Goal: Navigation & Orientation: Find specific page/section

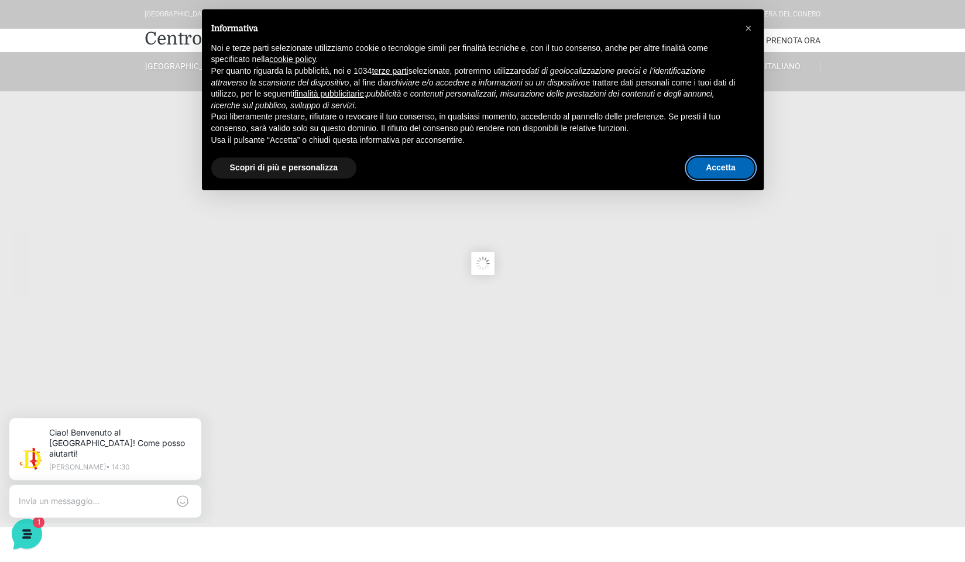
click at [712, 168] on button "Accetta" at bounding box center [720, 167] width 67 height 21
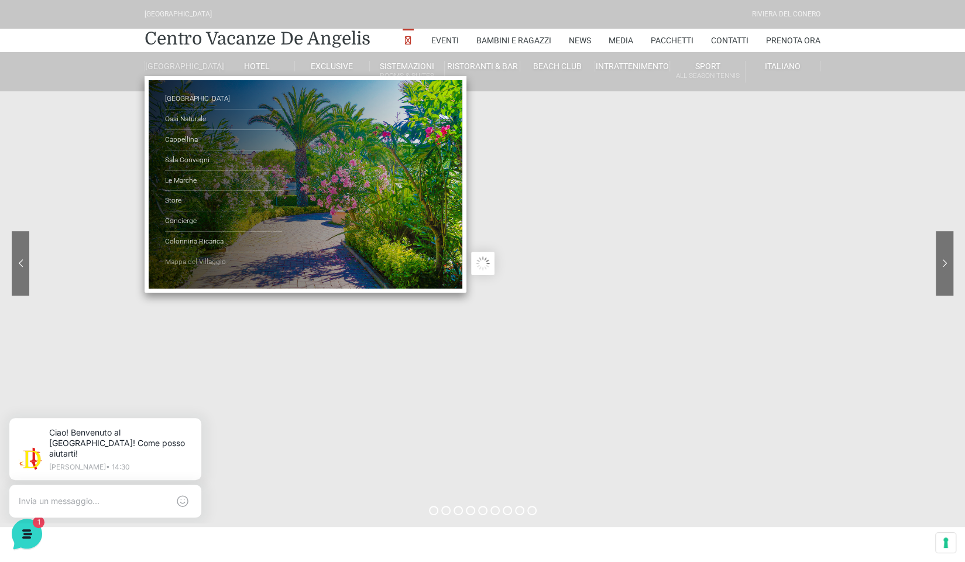
click at [191, 270] on link "Mappa del Villaggio" at bounding box center [223, 262] width 117 height 20
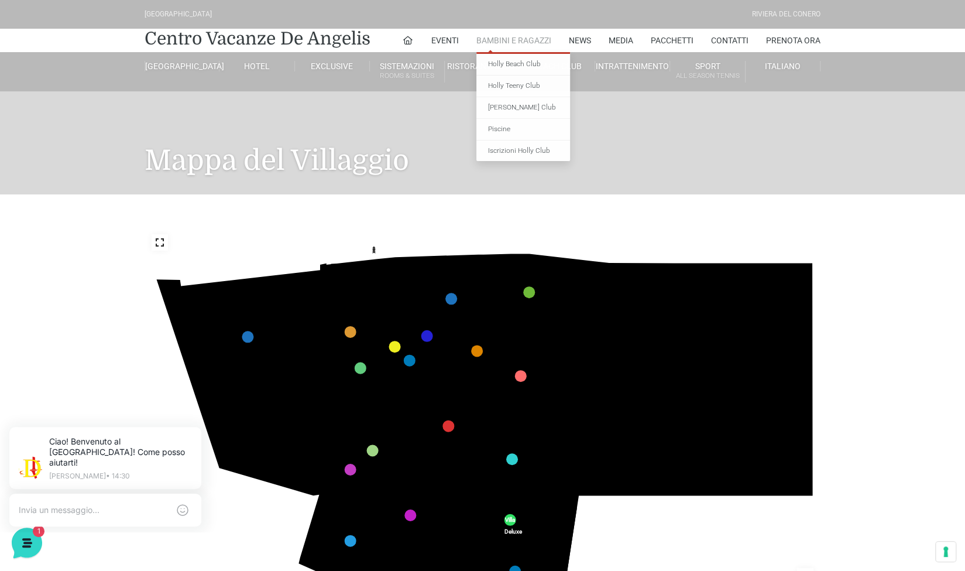
click at [533, 40] on link "Bambini e Ragazzi" at bounding box center [514, 40] width 75 height 23
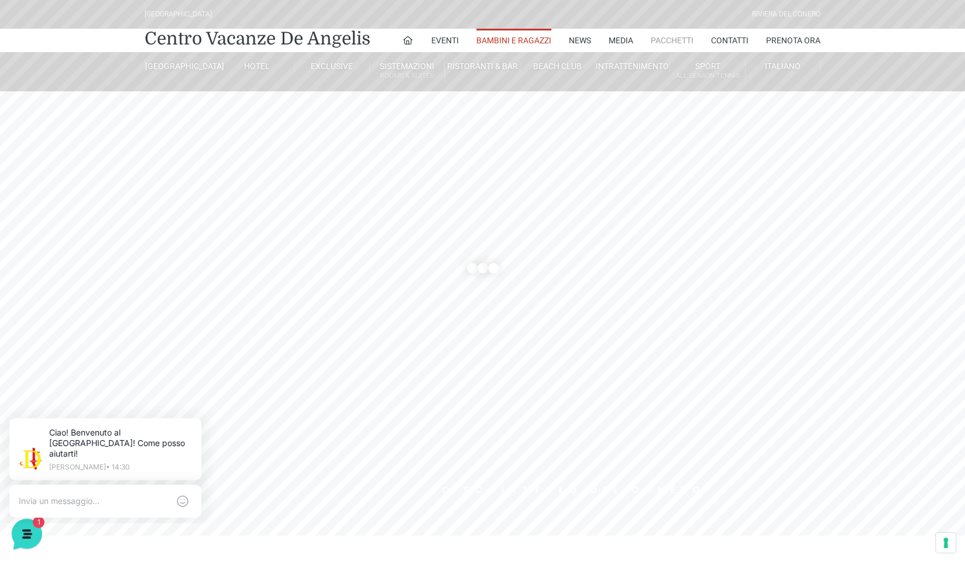
click at [685, 43] on link "Pacchetti" at bounding box center [672, 40] width 43 height 23
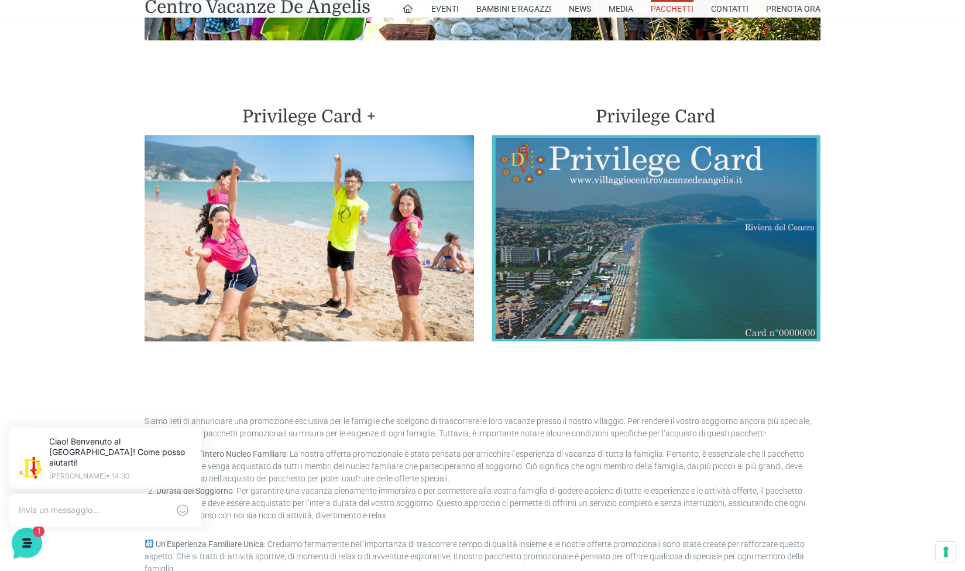
scroll to position [2739, 0]
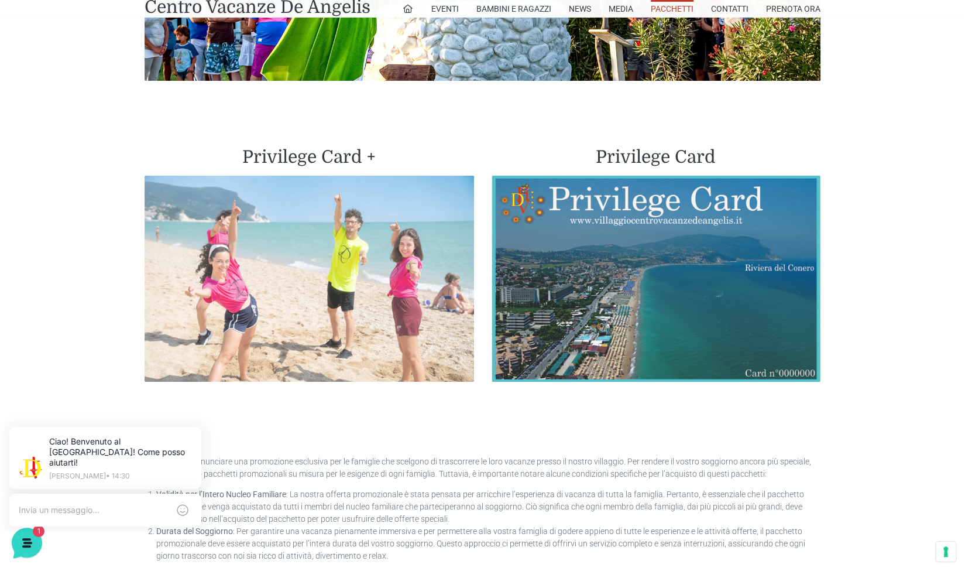
drag, startPoint x: 360, startPoint y: 235, endPoint x: 321, endPoint y: 249, distance: 41.5
click at [321, 249] on img at bounding box center [310, 279] width 330 height 206
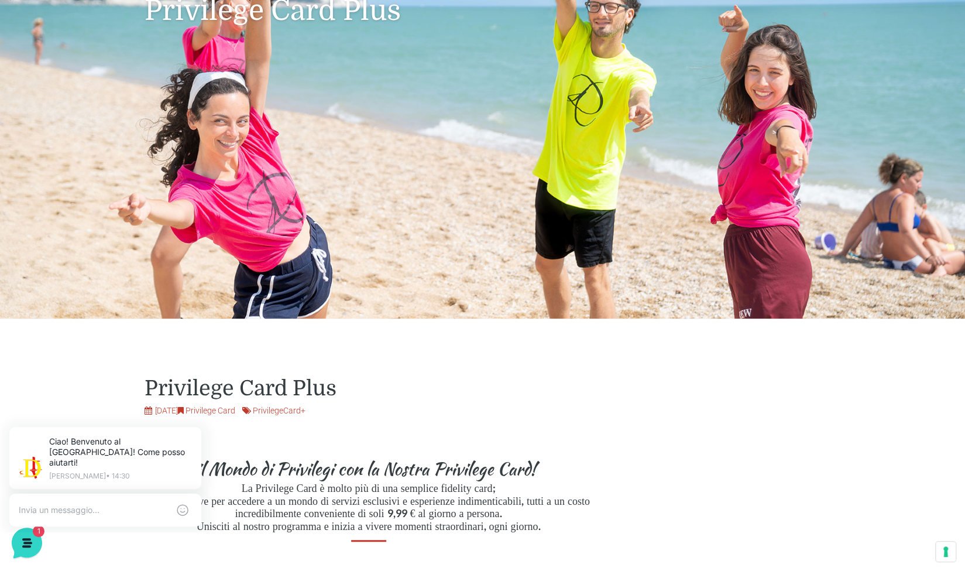
scroll to position [139, 0]
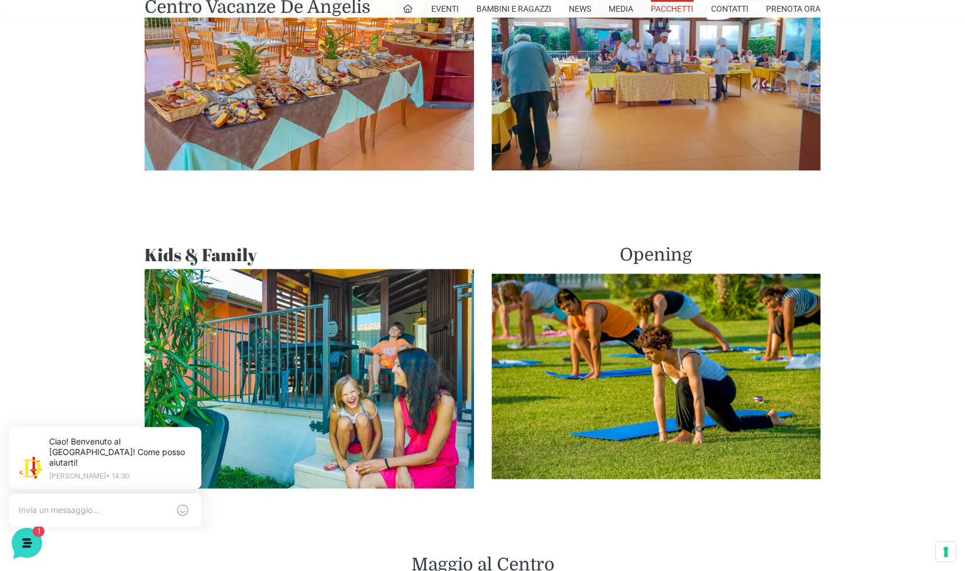
scroll to position [799, 0]
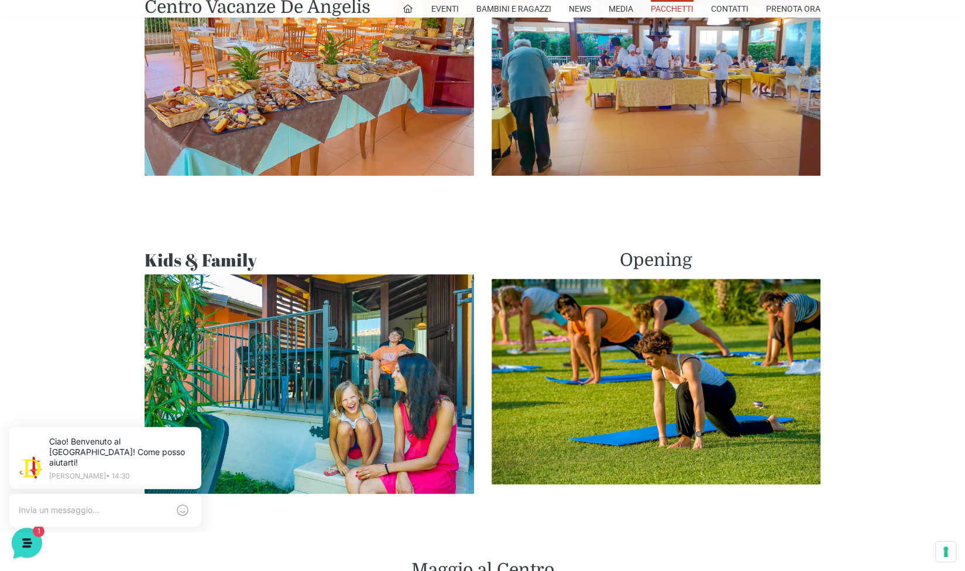
click at [348, 362] on img at bounding box center [310, 384] width 330 height 220
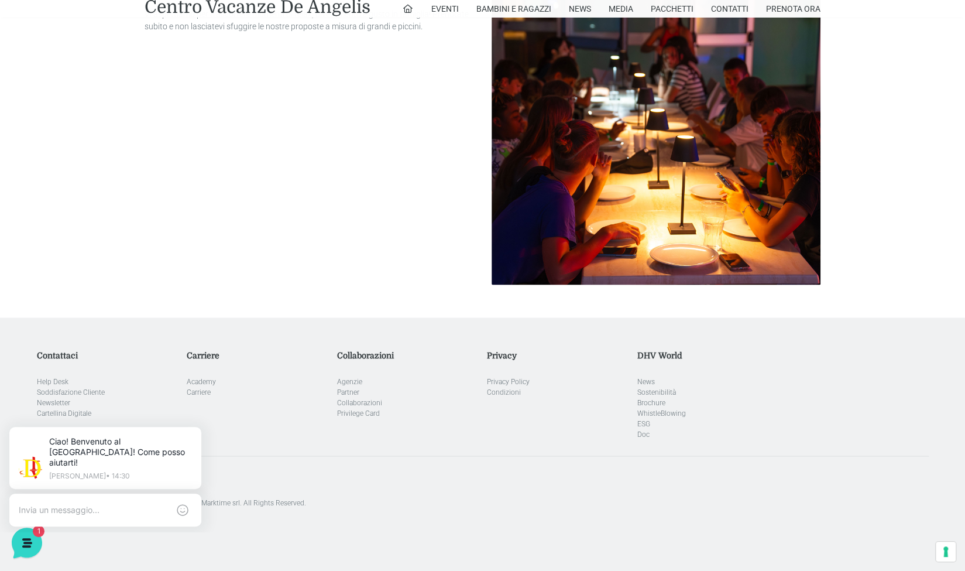
scroll to position [1200, 0]
